Goal: Information Seeking & Learning: Check status

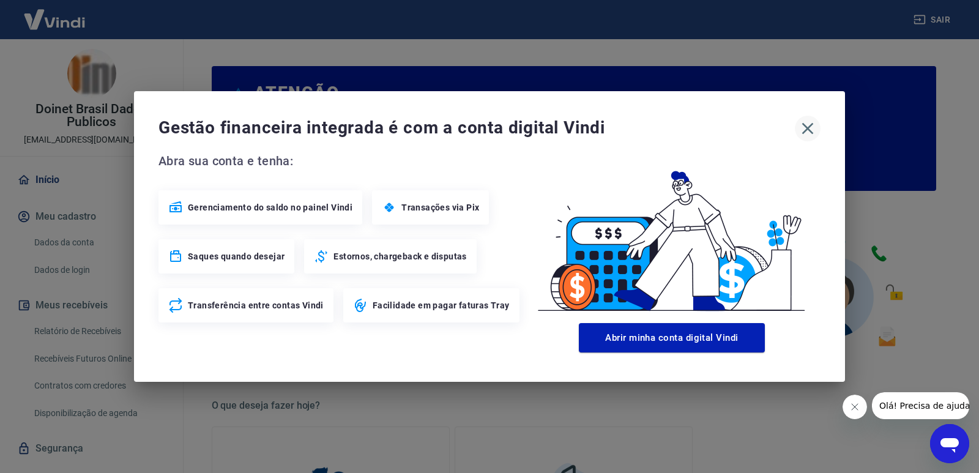
click at [812, 128] on icon "button" at bounding box center [808, 129] width 20 height 20
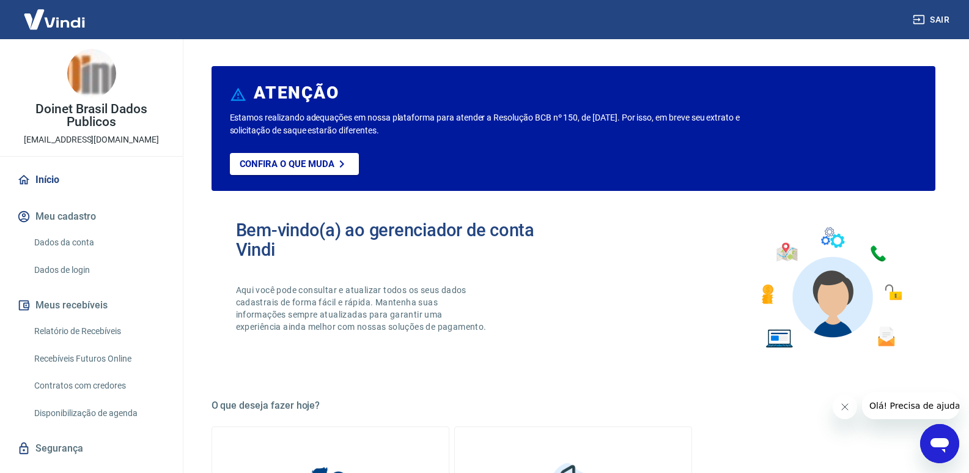
click at [847, 409] on icon "Fechar mensagem da empresa" at bounding box center [845, 407] width 10 height 10
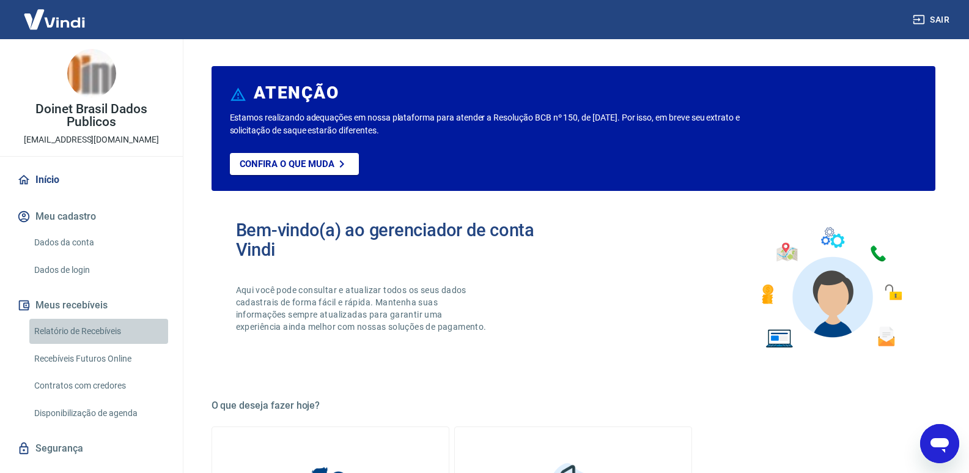
click at [111, 330] on link "Relatório de Recebíveis" at bounding box center [98, 331] width 139 height 25
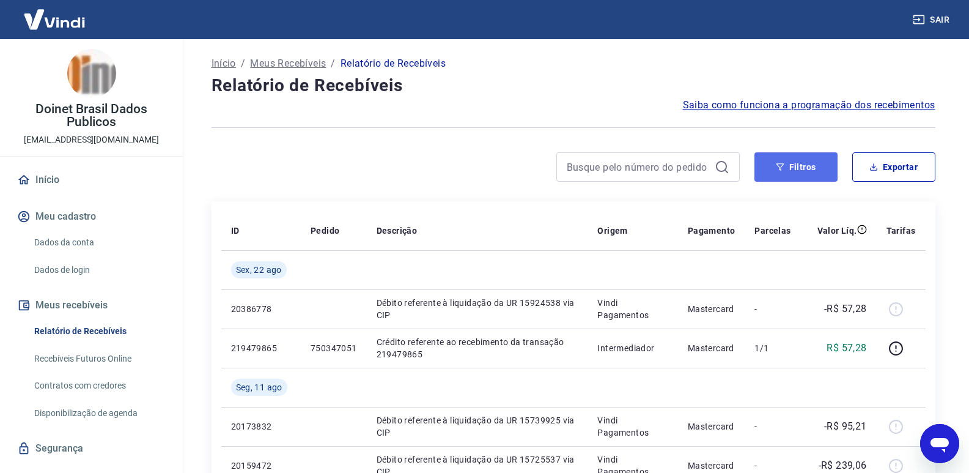
click at [809, 164] on button "Filtros" at bounding box center [796, 166] width 83 height 29
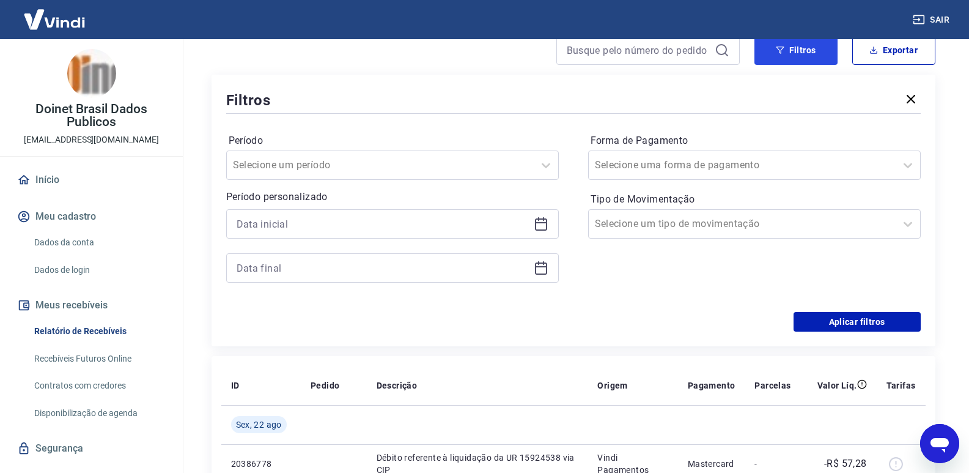
scroll to position [122, 0]
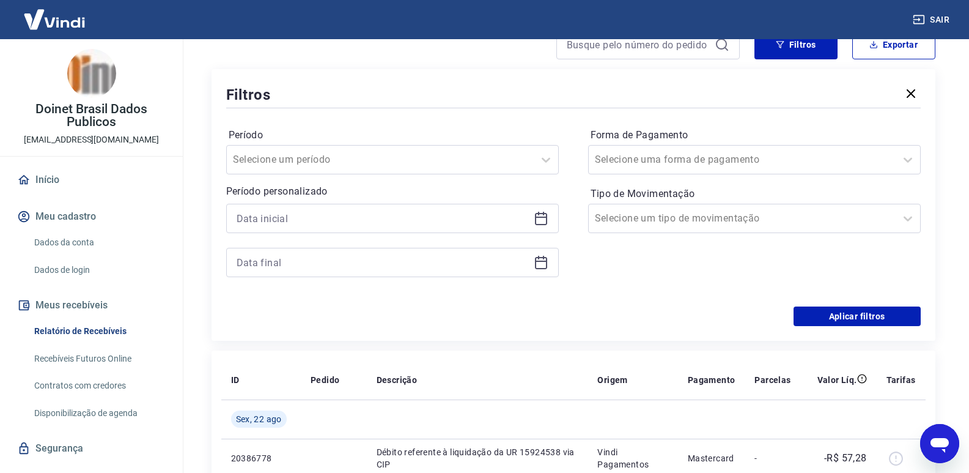
click at [537, 214] on icon at bounding box center [541, 219] width 12 height 12
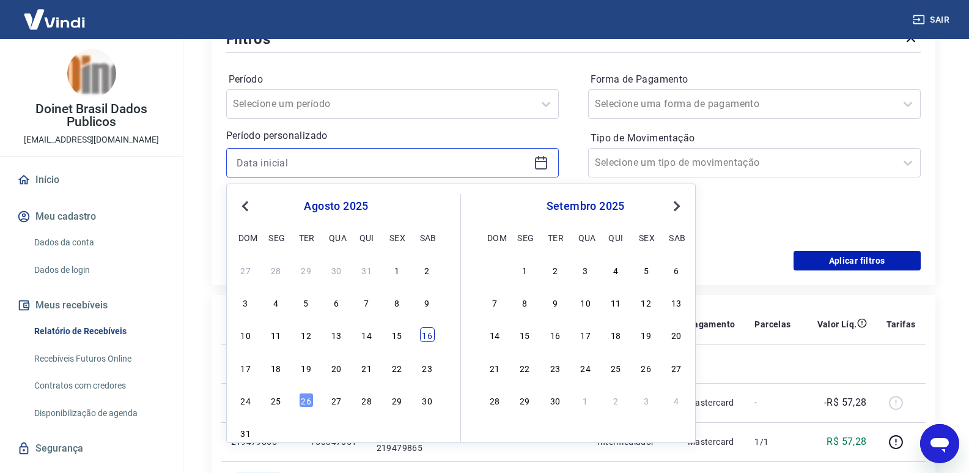
scroll to position [245, 0]
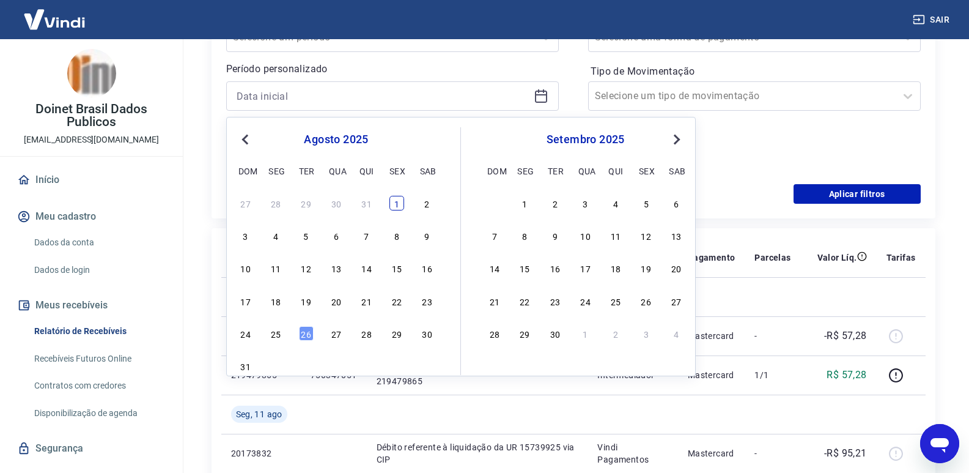
click at [401, 204] on div "1" at bounding box center [397, 203] width 15 height 15
type input "01/08/2025"
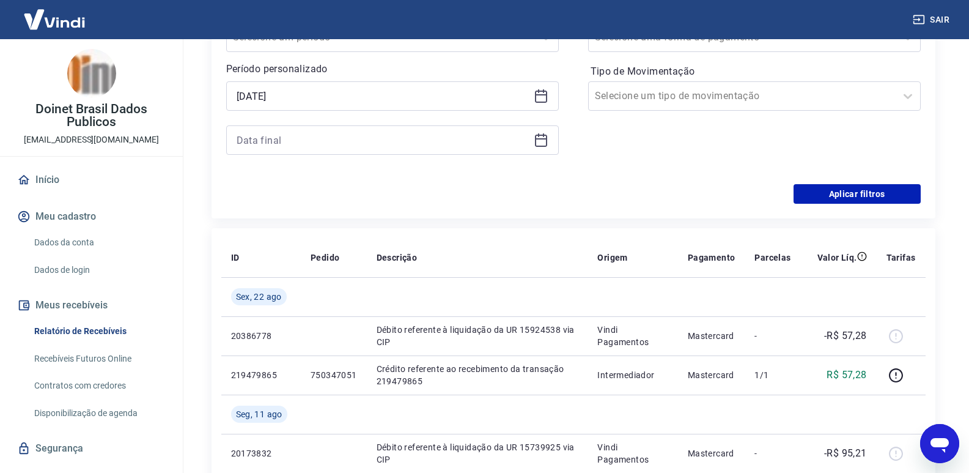
click at [542, 139] on icon at bounding box center [541, 138] width 12 height 1
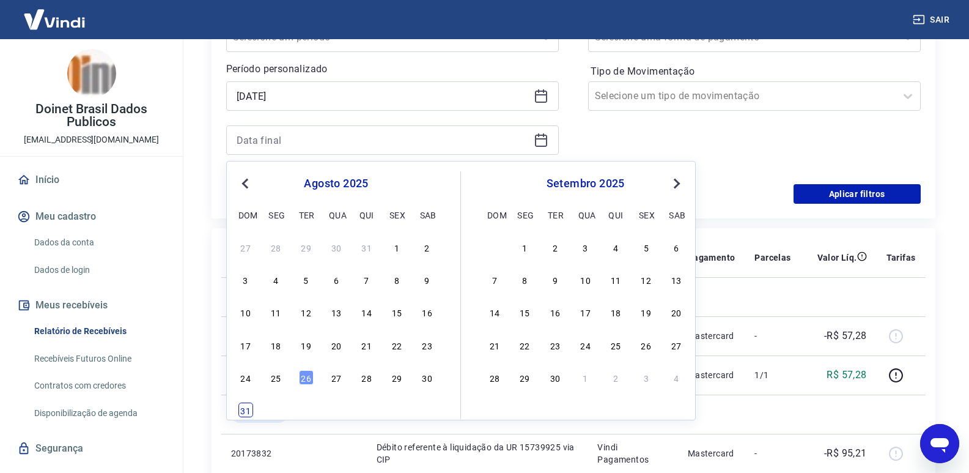
click at [250, 409] on div "31" at bounding box center [246, 409] width 15 height 15
type input "31/08/2025"
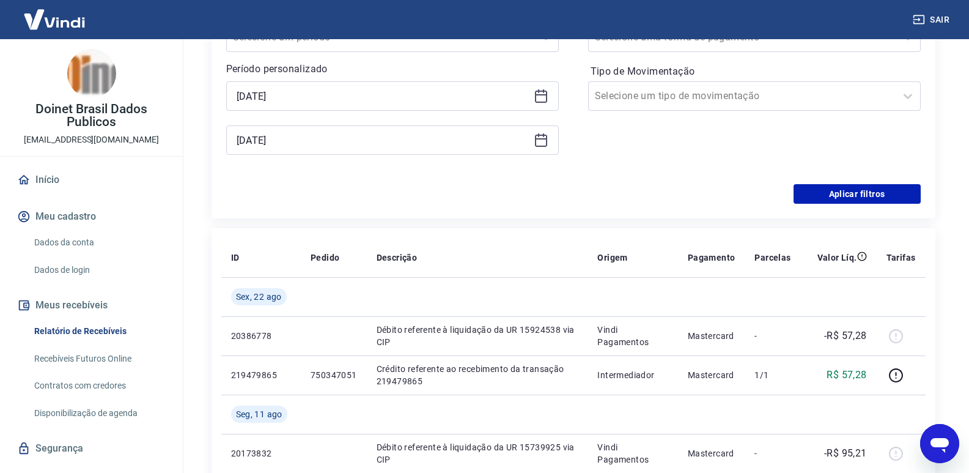
click at [682, 171] on div "Período Selecione um período Período personalizado Selected date: sexta-feira, …" at bounding box center [573, 86] width 695 height 196
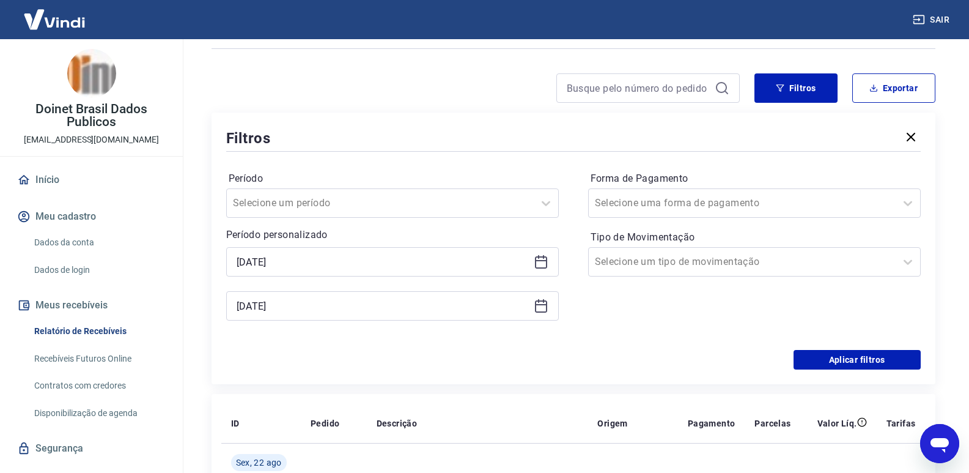
scroll to position [61, 0]
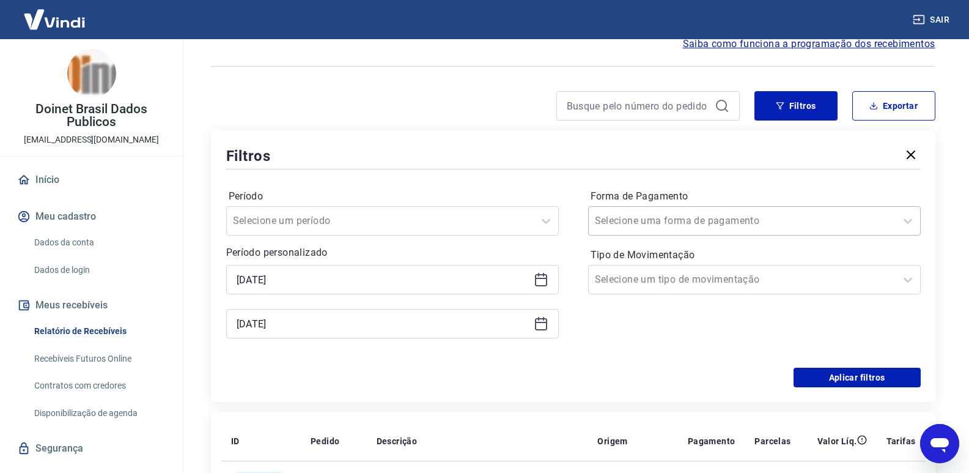
click at [873, 219] on div at bounding box center [742, 220] width 295 height 17
click at [746, 182] on div "Período Selecione um período Período personalizado Selected date: sexta-feira, …" at bounding box center [573, 270] width 695 height 196
click at [758, 278] on div at bounding box center [742, 279] width 295 height 17
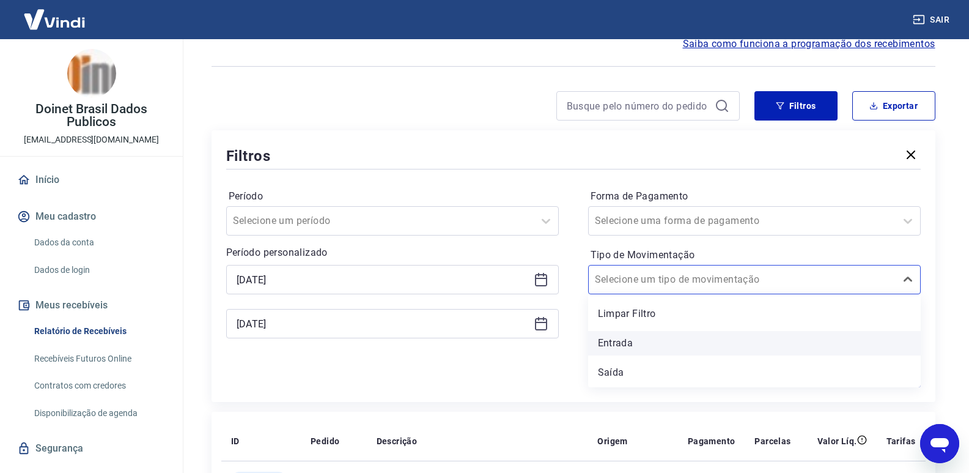
click at [686, 342] on div "Entrada" at bounding box center [754, 343] width 333 height 24
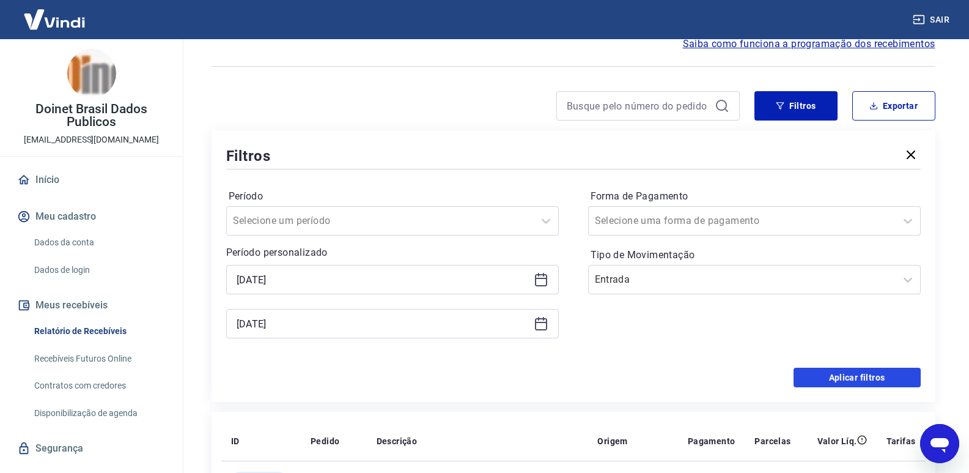
drag, startPoint x: 833, startPoint y: 374, endPoint x: 415, endPoint y: 105, distance: 497.8
click at [833, 374] on button "Aplicar filtros" at bounding box center [857, 378] width 127 height 20
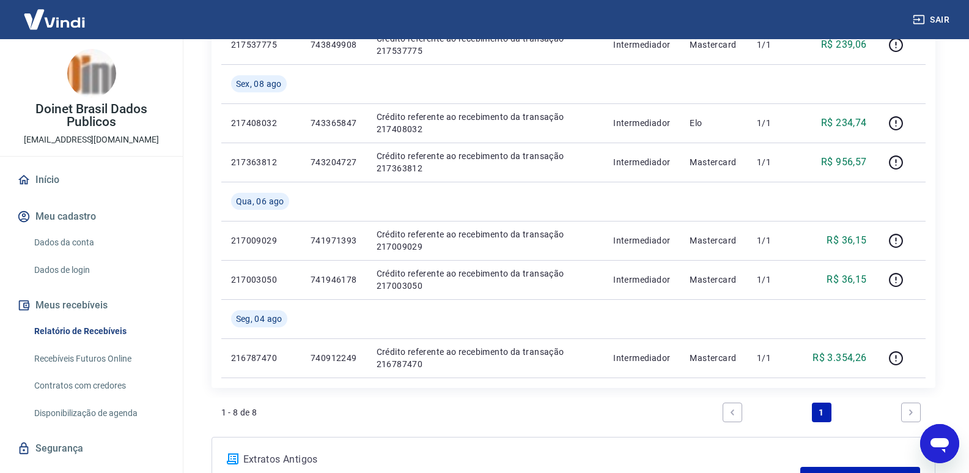
scroll to position [428, 0]
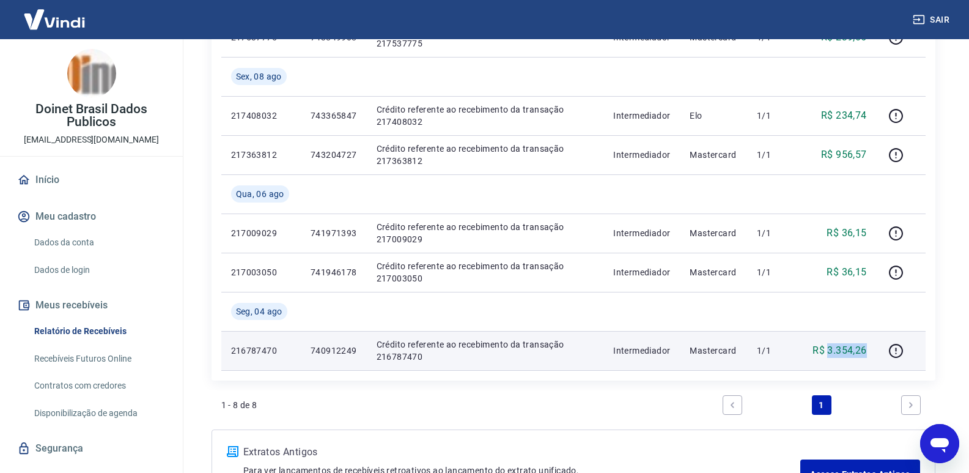
drag, startPoint x: 829, startPoint y: 351, endPoint x: 866, endPoint y: 350, distance: 37.3
click at [866, 350] on p "R$ 3.354,26" at bounding box center [840, 350] width 54 height 15
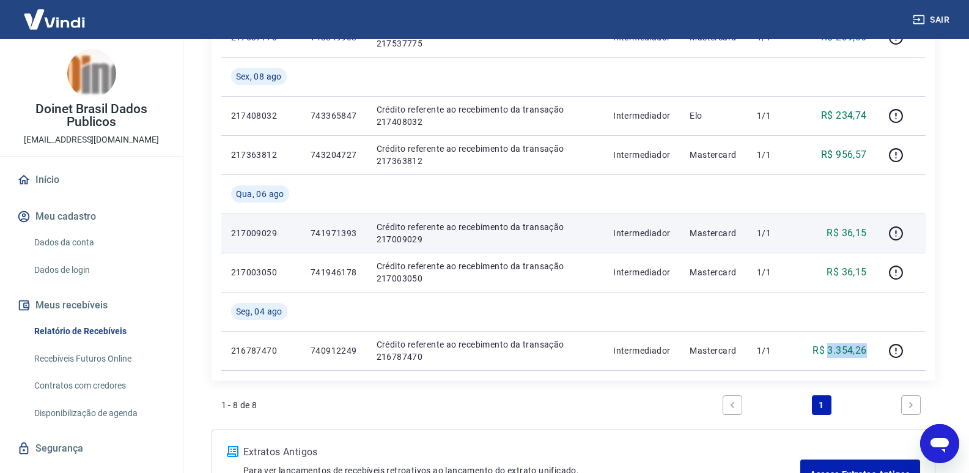
copy p "3.354,26"
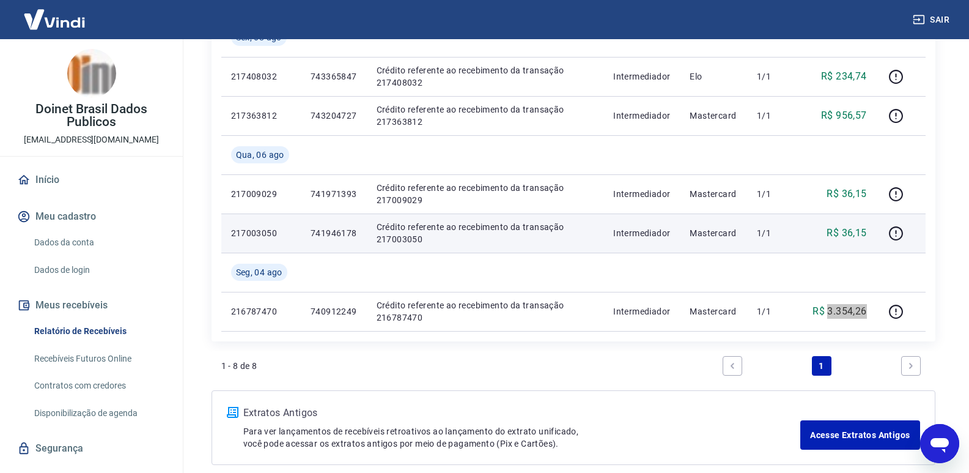
scroll to position [489, 0]
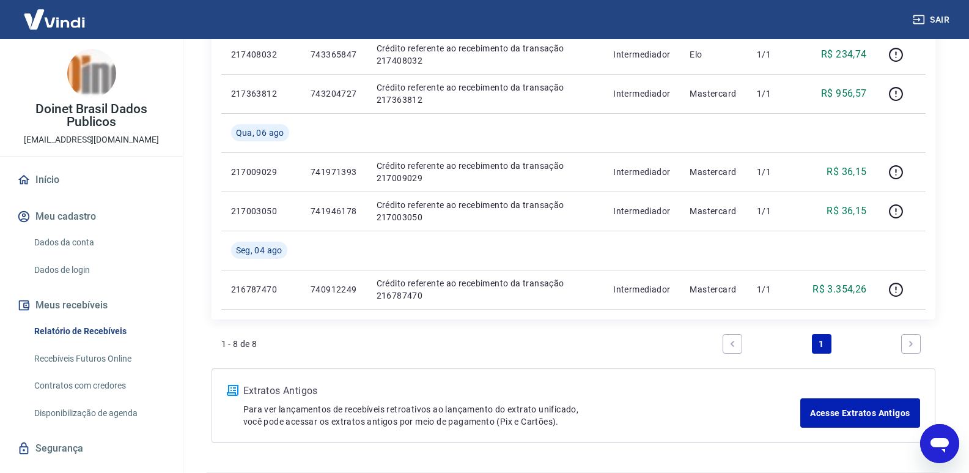
click at [471, 344] on div "1 - 8 de 8 1" at bounding box center [573, 343] width 705 height 29
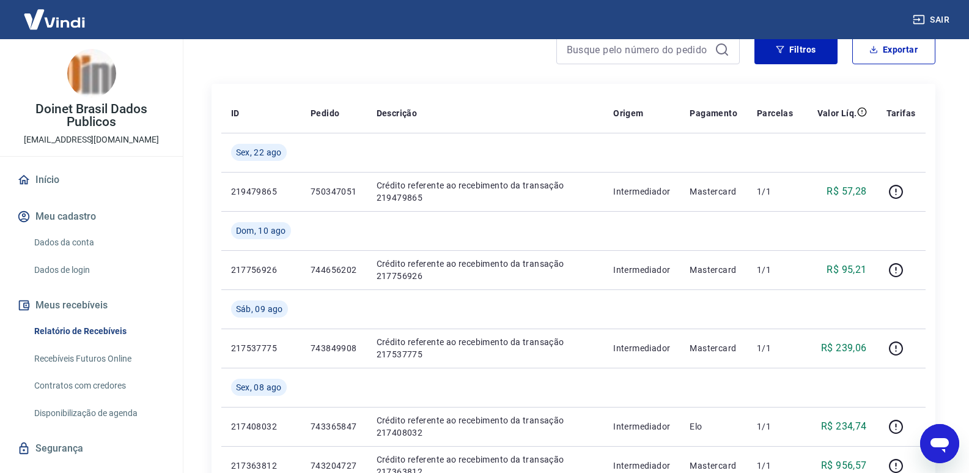
scroll to position [0, 0]
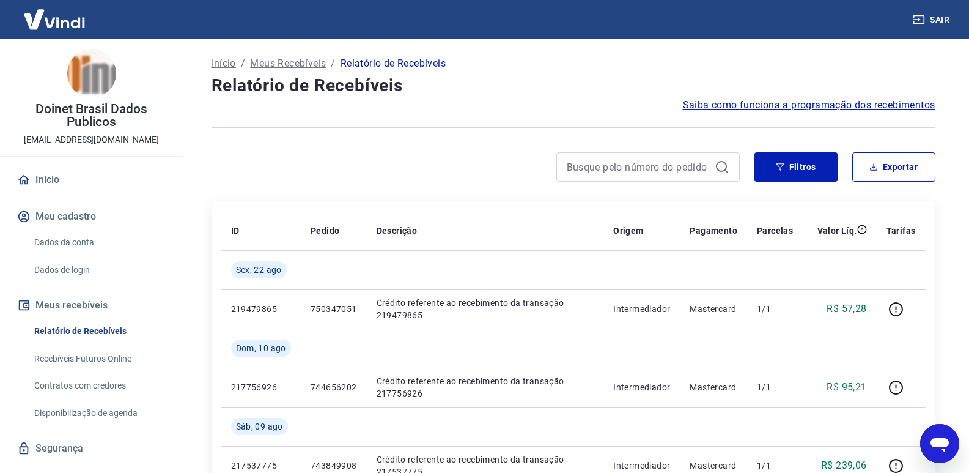
click at [565, 72] on div "Início / Meus Recebíveis / Relatório de Recebíveis" at bounding box center [574, 64] width 724 height 20
click at [522, 91] on h4 "Relatório de Recebíveis" at bounding box center [574, 85] width 724 height 24
click at [544, 109] on div "Saiba como funciona a programação dos recebimentos" at bounding box center [574, 105] width 724 height 15
click at [478, 158] on div at bounding box center [476, 166] width 528 height 29
click at [584, 29] on div "Sair" at bounding box center [484, 19] width 969 height 39
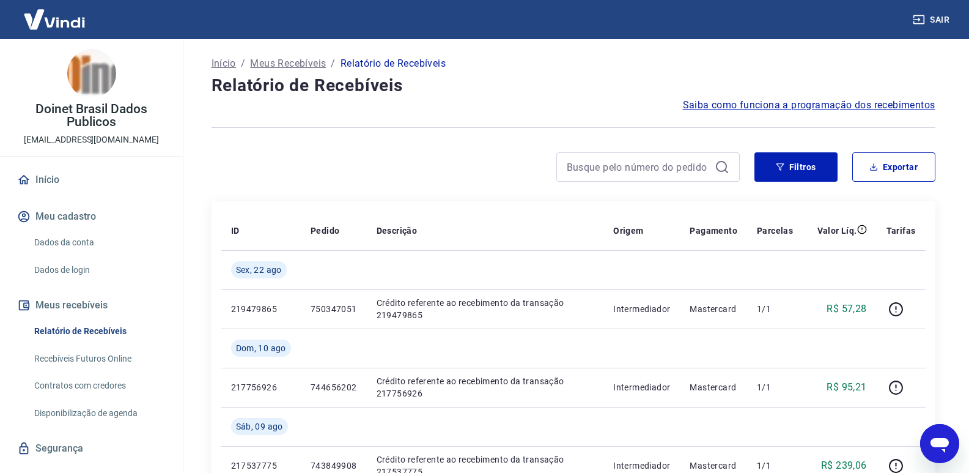
click at [629, 84] on h4 "Relatório de Recebíveis" at bounding box center [574, 85] width 724 height 24
